Goal: Answer question/provide support: Share knowledge or assist other users

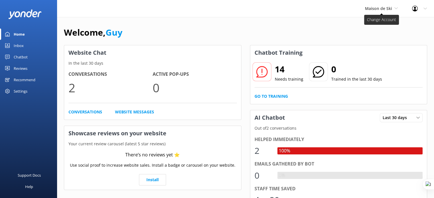
click at [387, 11] on span "Maison de Ski" at bounding box center [378, 8] width 27 height 5
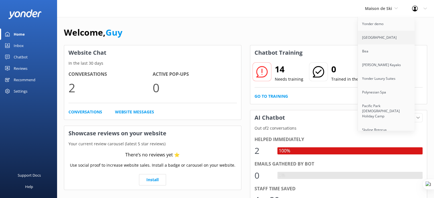
scroll to position [3995, 0]
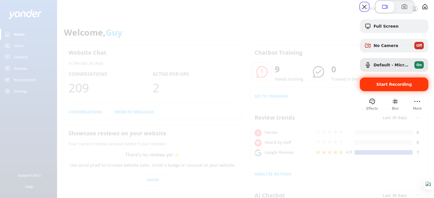
click at [398, 87] on span "Start Recording" at bounding box center [394, 84] width 36 height 5
click at [381, 87] on span "Start Recording" at bounding box center [394, 84] width 36 height 5
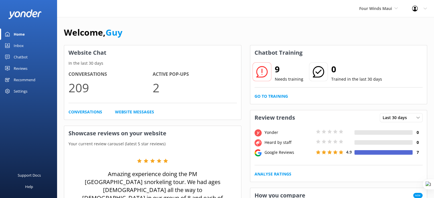
click at [16, 57] on div "Chatbot" at bounding box center [21, 56] width 14 height 11
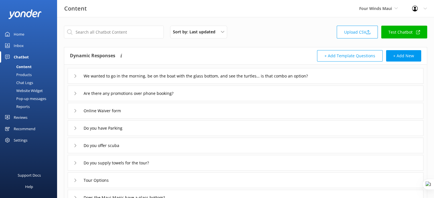
click at [26, 83] on div "Chat Logs" at bounding box center [18, 83] width 30 height 8
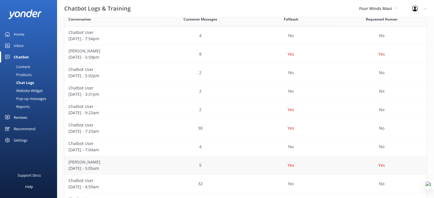
scroll to position [156, 0]
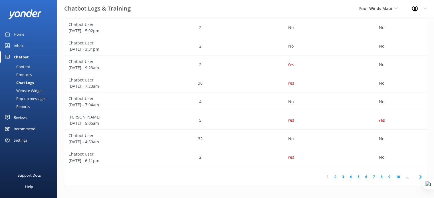
click at [335, 177] on link "2" at bounding box center [335, 176] width 8 height 5
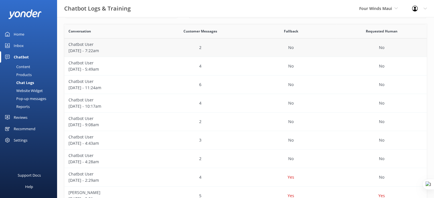
scroll to position [99, 0]
click at [184, 69] on div "4" at bounding box center [200, 66] width 91 height 19
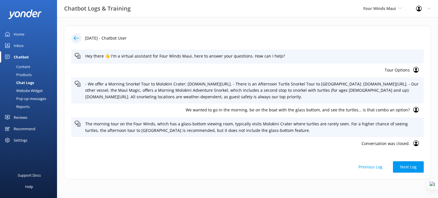
click at [305, 113] on p "We wanted to go in the morning, be on the boat with the glass bottom, and see t…" at bounding box center [242, 110] width 335 height 6
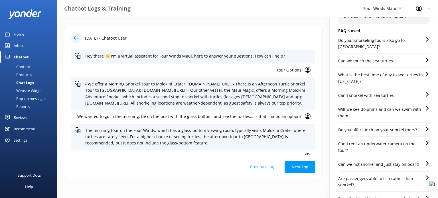
scroll to position [34, 0]
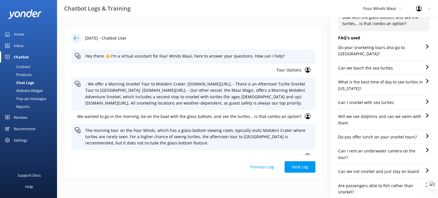
click at [382, 49] on p "Do your snorkeling tours also go to turtle town?" at bounding box center [381, 50] width 87 height 13
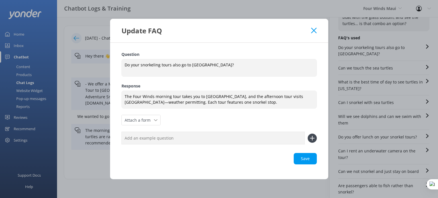
click at [314, 29] on icon at bounding box center [313, 31] width 5 height 6
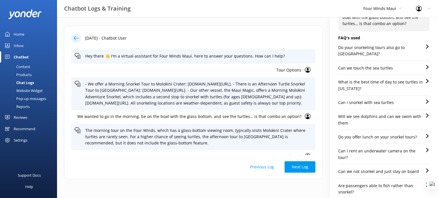
click at [381, 104] on p "Can I snorkel with sea turtles" at bounding box center [366, 102] width 56 height 6
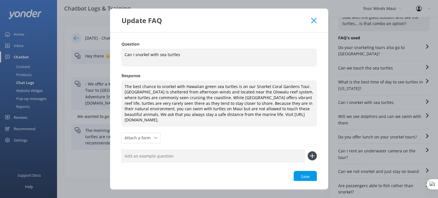
click at [314, 18] on icon at bounding box center [313, 21] width 5 height 6
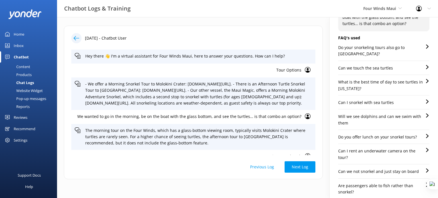
click at [383, 81] on p "What is the best time of day to see turtles in Hawaii?" at bounding box center [381, 85] width 87 height 13
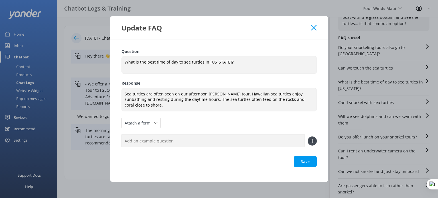
click at [314, 27] on use at bounding box center [313, 27] width 5 height 5
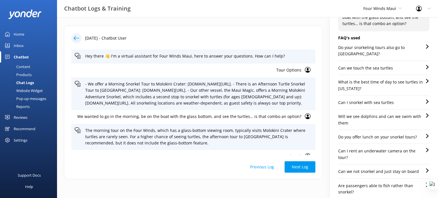
click at [21, 65] on div "Content" at bounding box center [16, 67] width 27 height 8
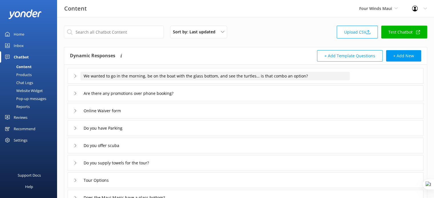
click at [182, 75] on input "We wanted to go in the morning, be on the boat with the glass bottom, and see t…" at bounding box center [214, 76] width 269 height 9
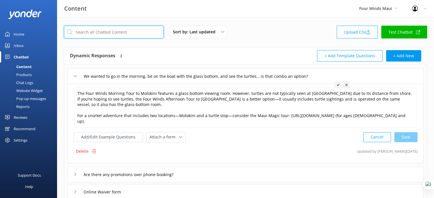
click at [95, 33] on input "text" at bounding box center [114, 32] width 100 height 13
type input "combo"
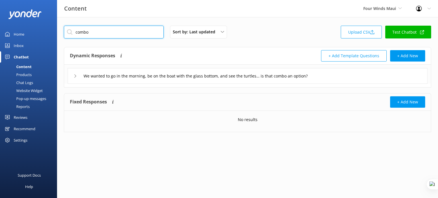
drag, startPoint x: 77, startPoint y: 32, endPoint x: 71, endPoint y: 34, distance: 6.7
click at [71, 34] on input "combo" at bounding box center [114, 32] width 100 height 13
drag, startPoint x: 95, startPoint y: 33, endPoint x: 71, endPoint y: 36, distance: 24.1
click at [71, 36] on input "combo" at bounding box center [114, 32] width 100 height 13
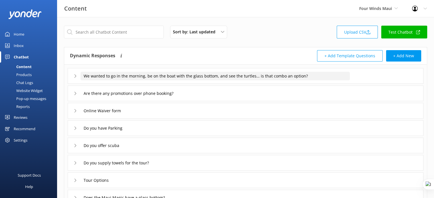
click at [128, 75] on input "We wanted to go in the morning, be on the boat with the glass bottom, and see t…" at bounding box center [214, 76] width 269 height 9
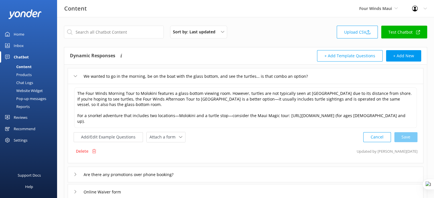
click at [26, 83] on div "Chat Logs" at bounding box center [18, 83] width 30 height 8
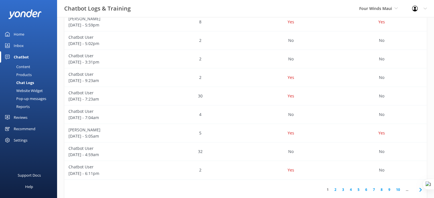
scroll to position [156, 0]
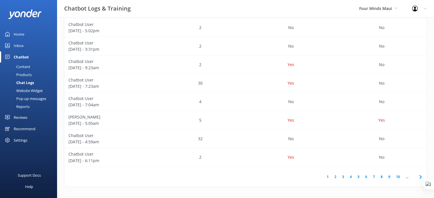
click at [334, 177] on link "2" at bounding box center [335, 176] width 8 height 5
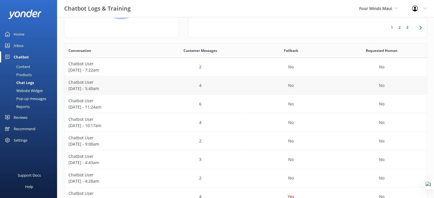
scroll to position [78, 0]
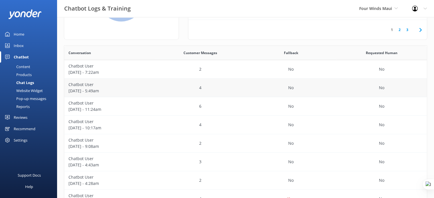
click at [191, 91] on div "4" at bounding box center [200, 88] width 91 height 19
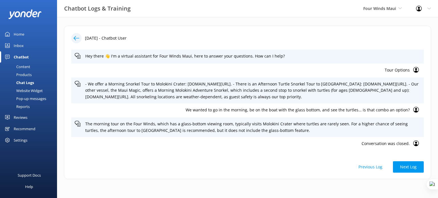
click at [309, 113] on p "We wanted to go in the morning, be on the boat with the glass bottom, and see t…" at bounding box center [242, 110] width 335 height 6
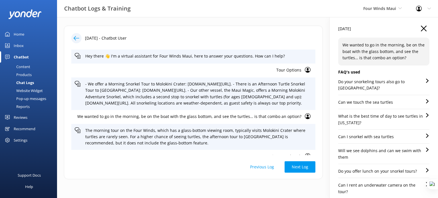
click at [421, 27] on icon at bounding box center [424, 29] width 6 height 6
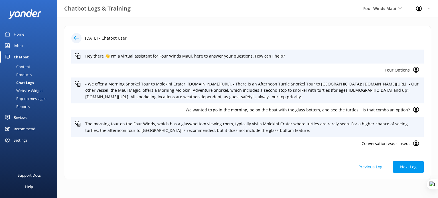
click at [397, 70] on p "Tour Options" at bounding box center [242, 70] width 335 height 6
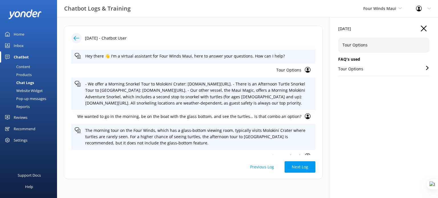
click at [424, 27] on use at bounding box center [424, 29] width 6 height 6
